Goal: Task Accomplishment & Management: Use online tool/utility

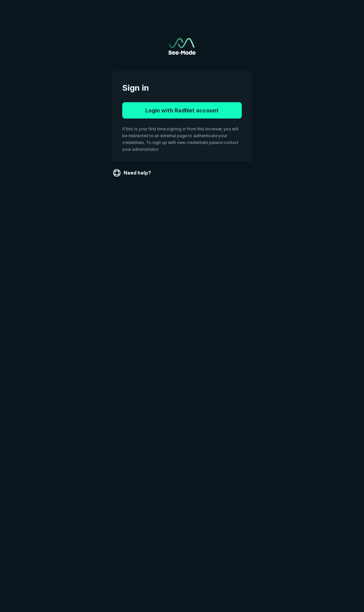
click at [163, 111] on button "Login with RadNet account" at bounding box center [182, 110] width 120 height 16
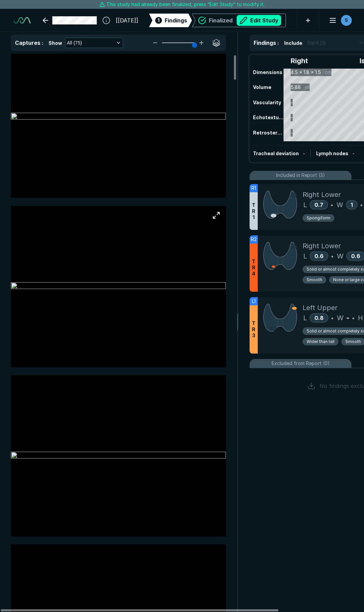
scroll to position [34, 0]
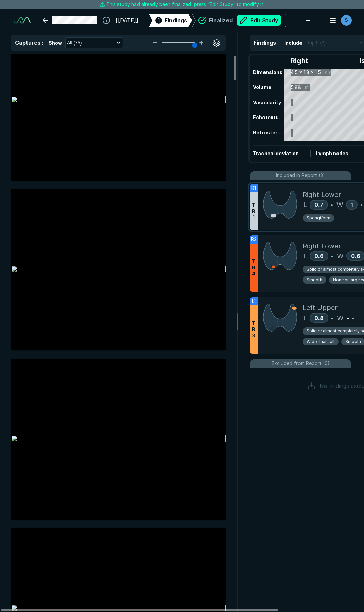
click at [303, 207] on span "L" at bounding box center [305, 205] width 4 height 10
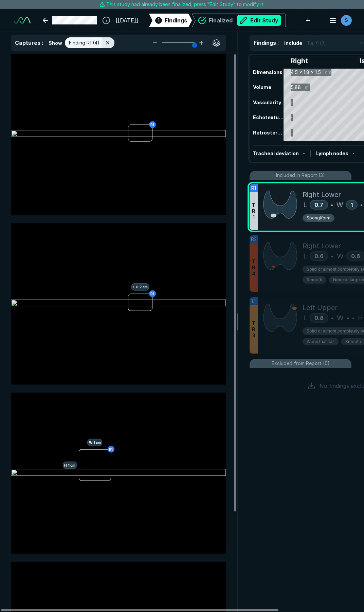
scroll to position [3313, 1831]
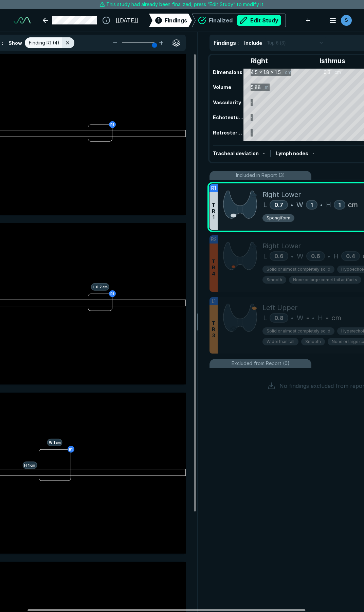
drag, startPoint x: 257, startPoint y: 610, endPoint x: 290, endPoint y: 611, distance: 33.0
click at [290, 611] on div at bounding box center [167, 611] width 278 height 2
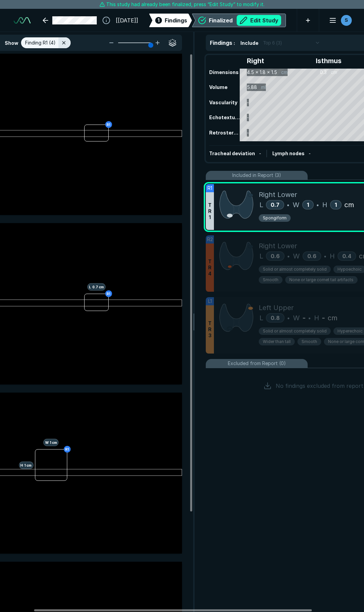
click at [257, 21] on button "Edit Study" at bounding box center [259, 20] width 45 height 11
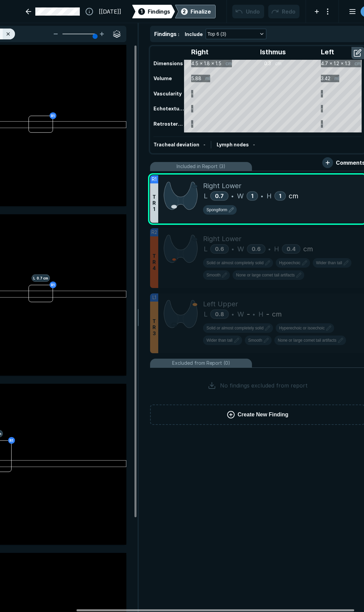
scroll to position [0, 111]
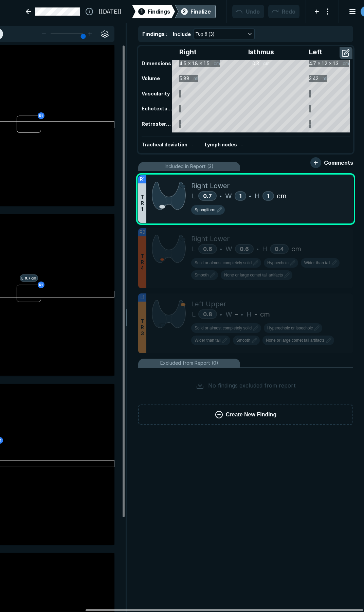
drag, startPoint x: 275, startPoint y: 611, endPoint x: 355, endPoint y: 596, distance: 81.7
click at [355, 610] on div at bounding box center [225, 611] width 278 height 2
click at [332, 181] on icon at bounding box center [334, 181] width 5 height 5
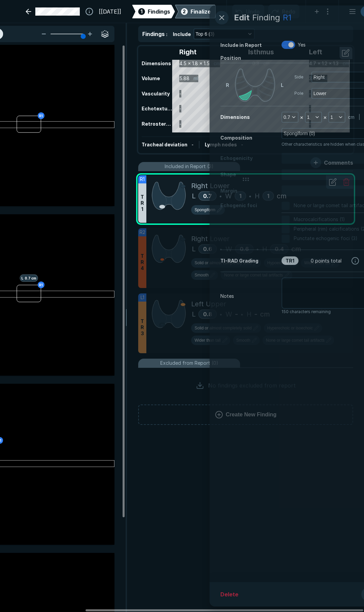
scroll to position [3237, 1743]
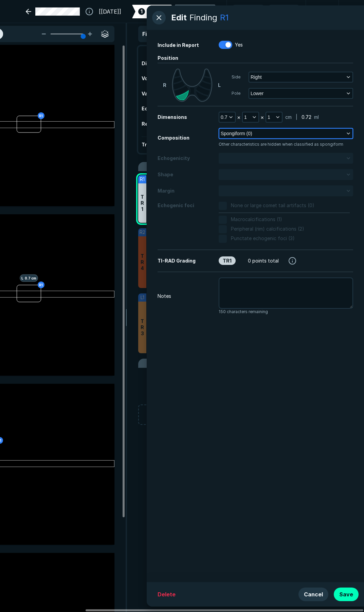
click at [268, 130] on button "Spongiform (0)" at bounding box center [286, 134] width 133 height 10
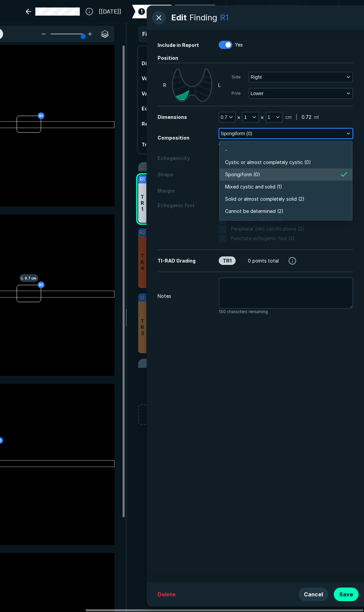
scroll to position [1189, 1470]
click at [256, 187] on span "Mixed cystic and solid (1)" at bounding box center [253, 186] width 57 height 7
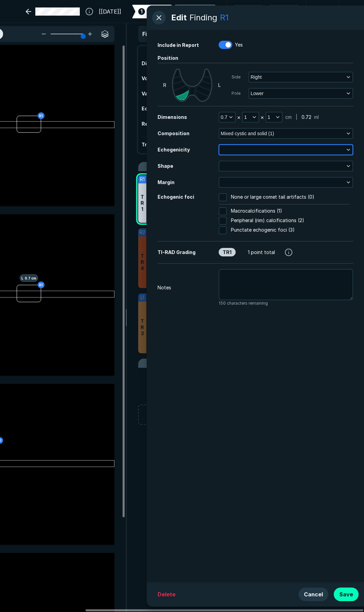
click at [282, 147] on button "button" at bounding box center [286, 150] width 133 height 10
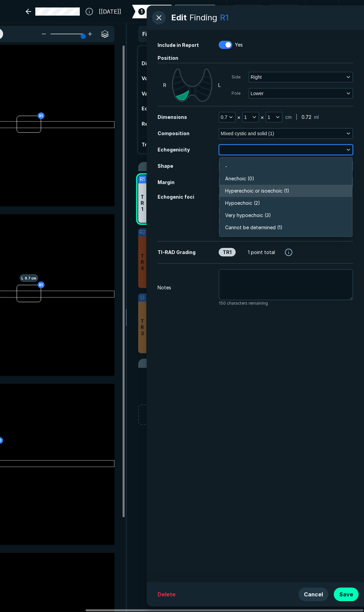
click at [268, 193] on span "Hyperechoic or isoechoic (1)" at bounding box center [257, 190] width 64 height 7
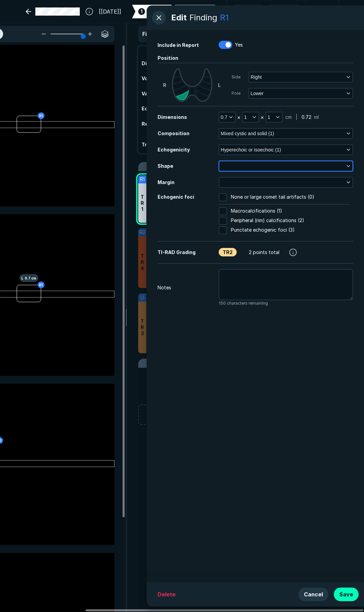
click at [262, 164] on button "button" at bounding box center [286, 166] width 133 height 10
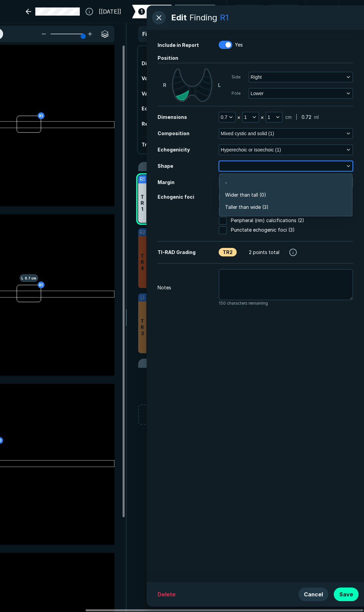
scroll to position [1024, 1470]
click at [254, 195] on span "Wider than tall (0)" at bounding box center [245, 194] width 41 height 7
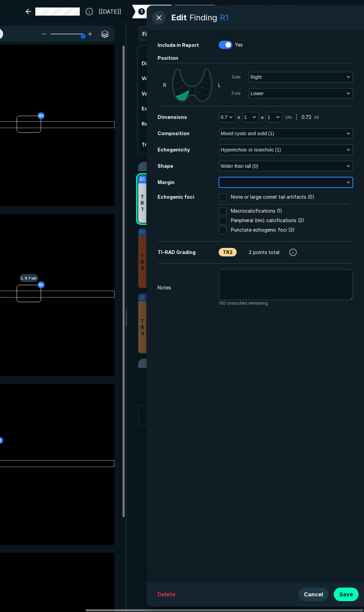
click at [252, 186] on button "button" at bounding box center [286, 183] width 133 height 10
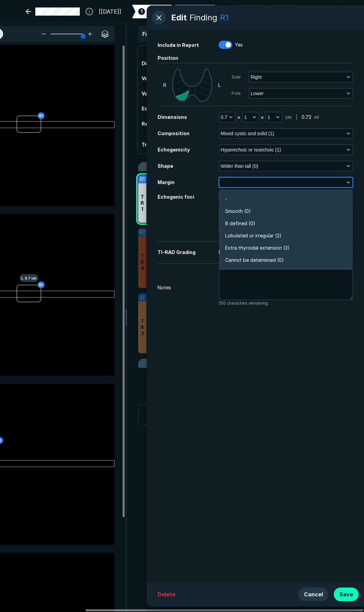
scroll to position [1189, 1470]
click at [249, 221] on span "Ill defined (0)" at bounding box center [240, 223] width 30 height 7
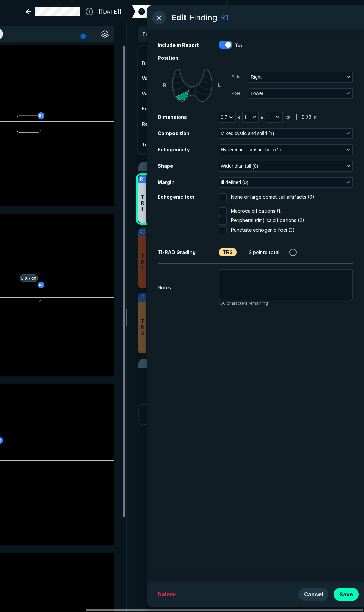
click at [226, 198] on input "None or large comet tail artifacts (0)" at bounding box center [223, 197] width 8 height 8
checkbox input "true"
drag, startPoint x: 352, startPoint y: 591, endPoint x: 347, endPoint y: 575, distance: 16.7
click at [352, 591] on button "Save" at bounding box center [346, 595] width 25 height 14
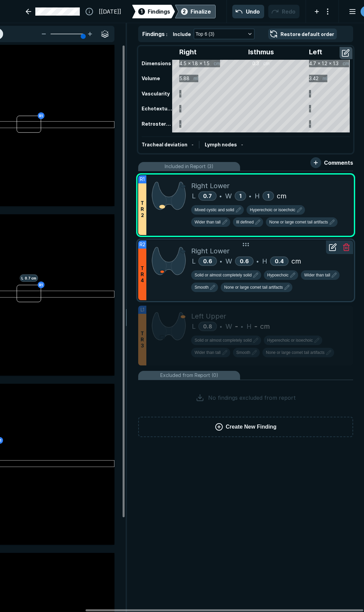
click at [294, 254] on div "Right Lower" at bounding box center [269, 251] width 157 height 10
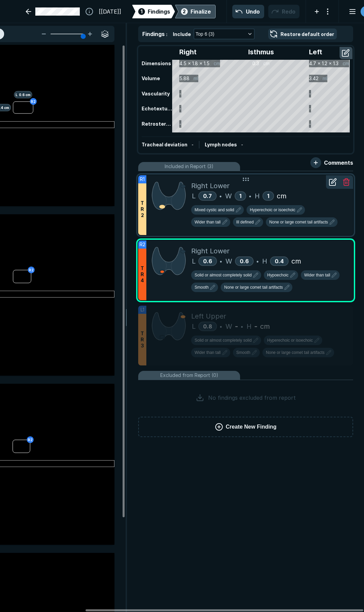
click at [282, 186] on div "Right Lower" at bounding box center [269, 186] width 157 height 10
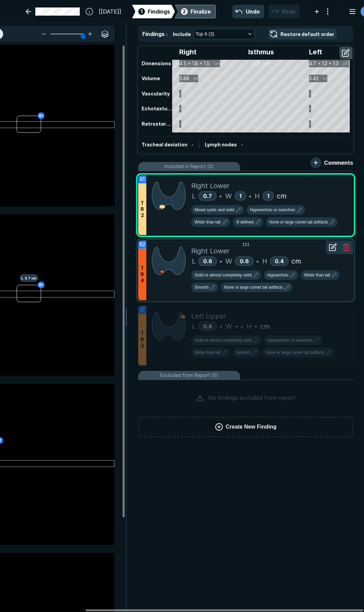
click at [294, 255] on div "Right Lower" at bounding box center [269, 251] width 157 height 10
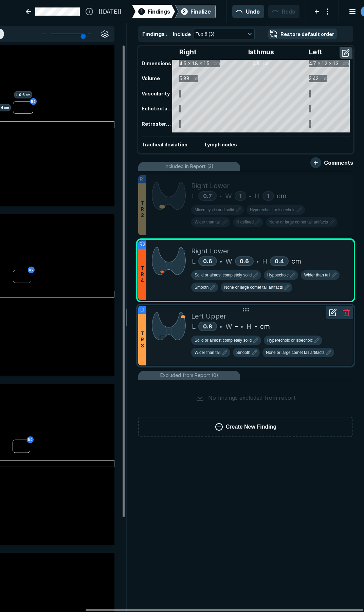
click at [312, 323] on div "L 0.8 • W - • H - cm" at bounding box center [269, 327] width 157 height 10
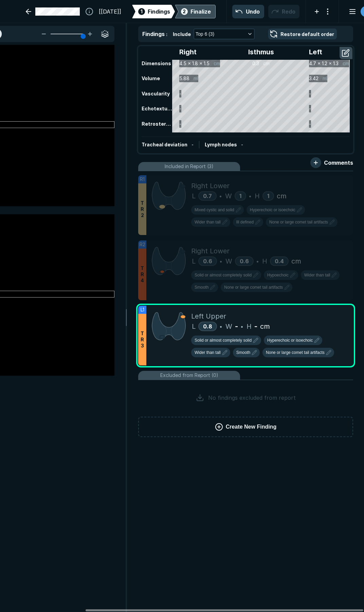
click at [192, 12] on div "Finalize" at bounding box center [201, 11] width 20 height 8
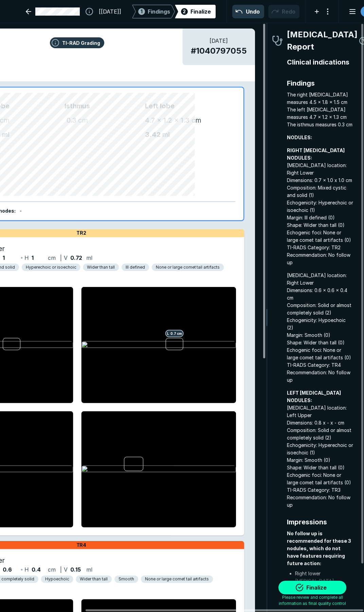
scroll to position [3486, 1228]
click at [310, 591] on button "Finalize" at bounding box center [313, 588] width 68 height 14
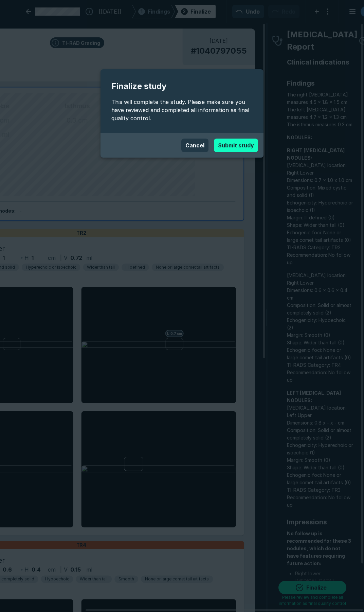
click at [239, 141] on button "Submit study" at bounding box center [236, 146] width 44 height 14
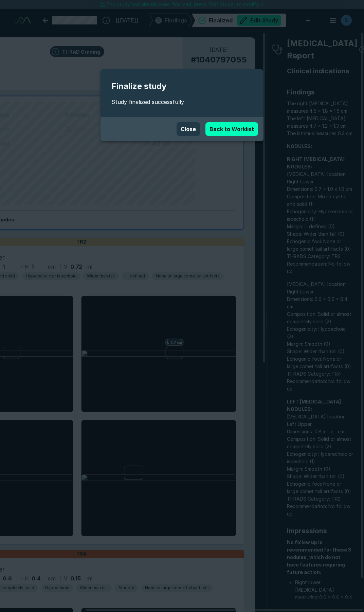
scroll to position [3471, 2513]
